Goal: Task Accomplishment & Management: Use online tool/utility

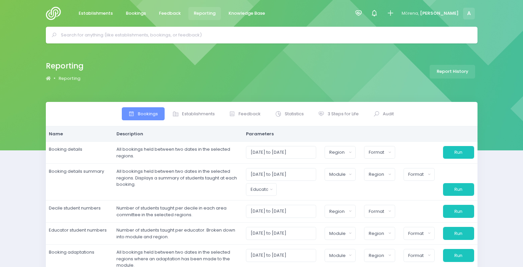
select select
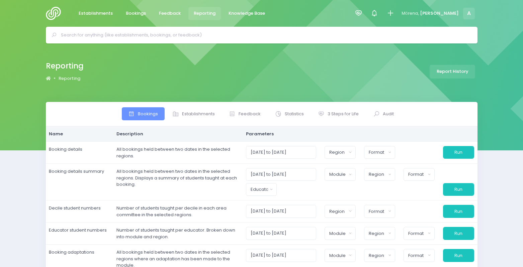
select select
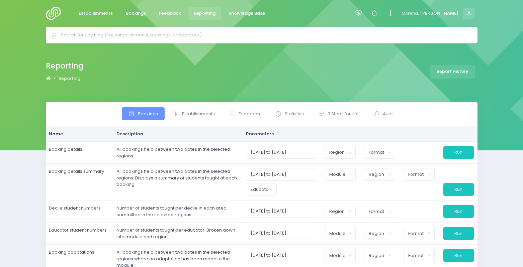
select select
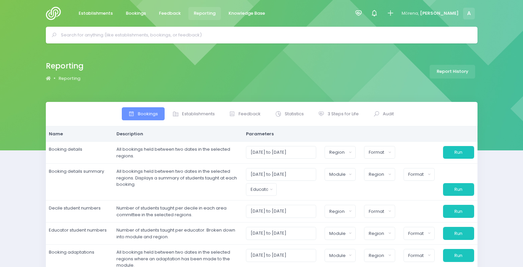
select select
click at [326, 115] on span at bounding box center [322, 114] width 9 height 7
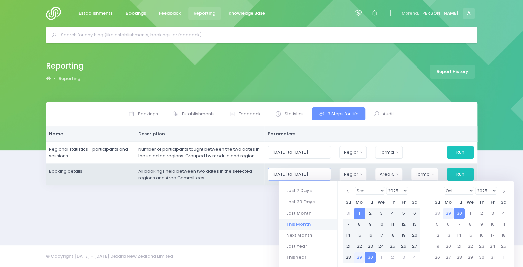
click at [310, 178] on input "[DATE] to [DATE]" at bounding box center [299, 174] width 63 height 13
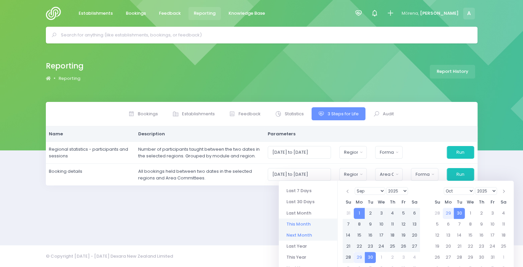
click at [292, 234] on li "Next Month" at bounding box center [308, 235] width 59 height 11
type input "[DATE] to [DATE]"
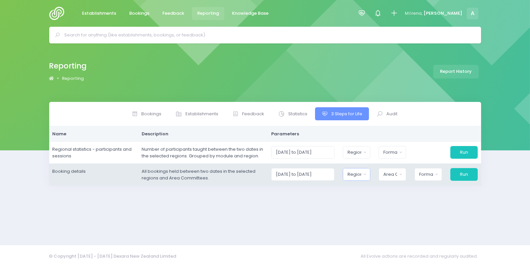
click at [361, 176] on div "Region" at bounding box center [354, 174] width 14 height 7
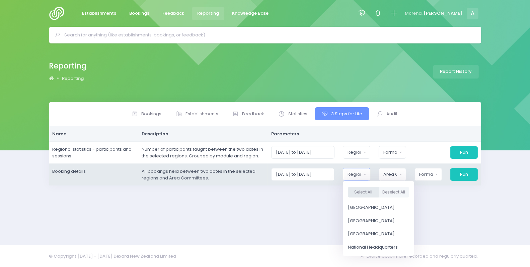
drag, startPoint x: 368, startPoint y: 190, endPoint x: 399, endPoint y: 178, distance: 33.0
click at [369, 189] on button "Select All" at bounding box center [363, 192] width 31 height 11
select select "Northern"
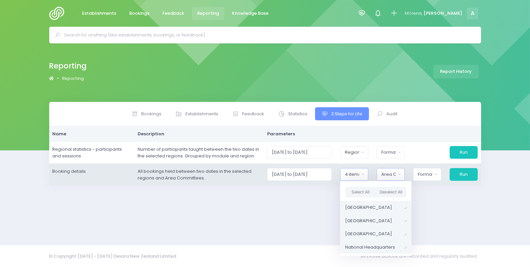
click at [400, 174] on button "Area Committee" at bounding box center [391, 174] width 28 height 13
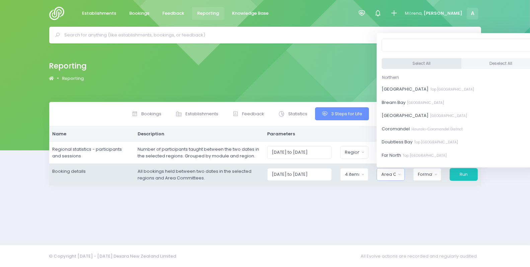
click at [410, 60] on button "Select All" at bounding box center [422, 63] width 80 height 11
select select "[GEOGRAPHIC_DATA]"
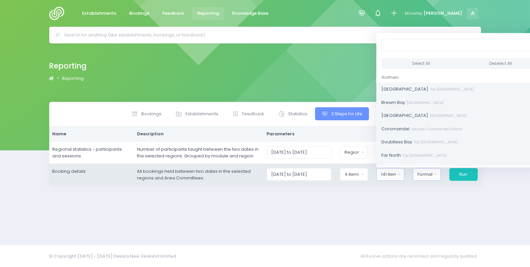
drag, startPoint x: 431, startPoint y: 169, endPoint x: 432, endPoint y: 176, distance: 6.9
click at [430, 169] on button "Format" at bounding box center [427, 174] width 28 height 13
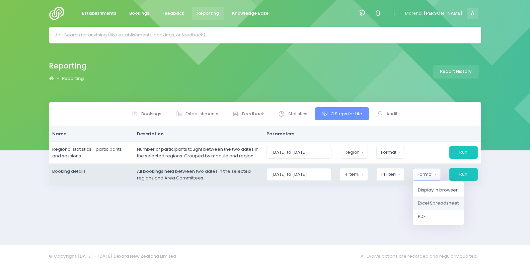
click at [437, 204] on span "Excel Spreadsheet" at bounding box center [438, 203] width 41 height 7
select select "excel"
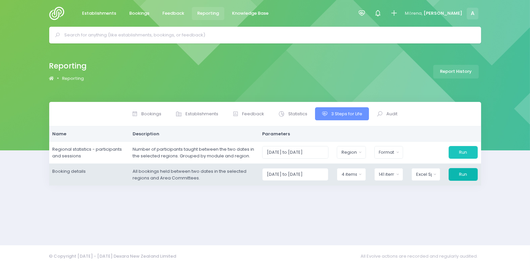
click at [460, 174] on button "Run" at bounding box center [463, 174] width 29 height 13
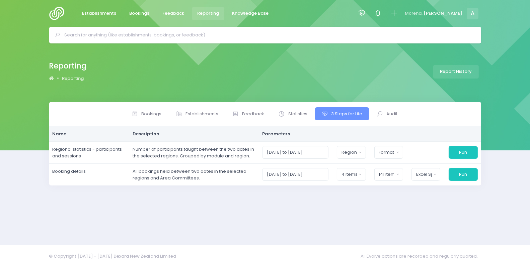
click at [9, 223] on div "Bookings Establishments Feedback Statistics Audit" at bounding box center [265, 169] width 530 height 135
